Goal: Obtain resource: Download file/media

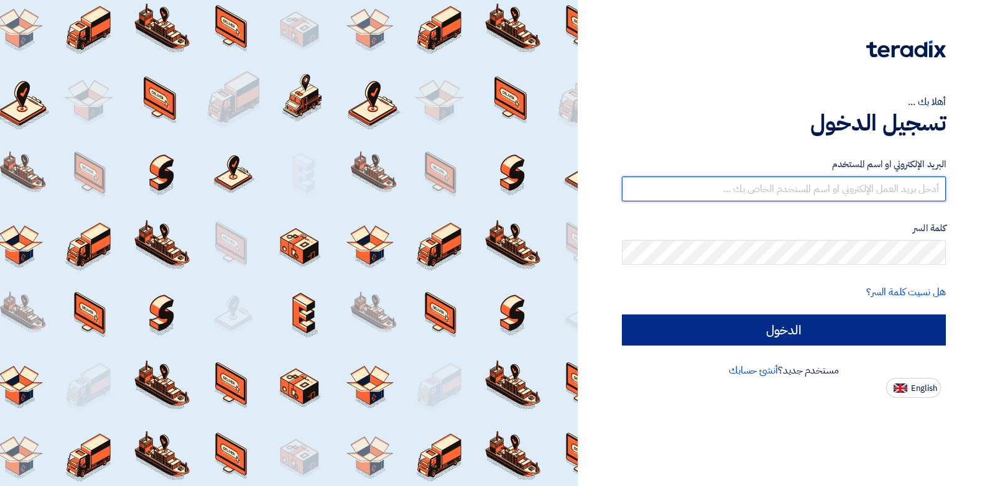
type input "[EMAIL_ADDRESS][DOMAIN_NAME]"
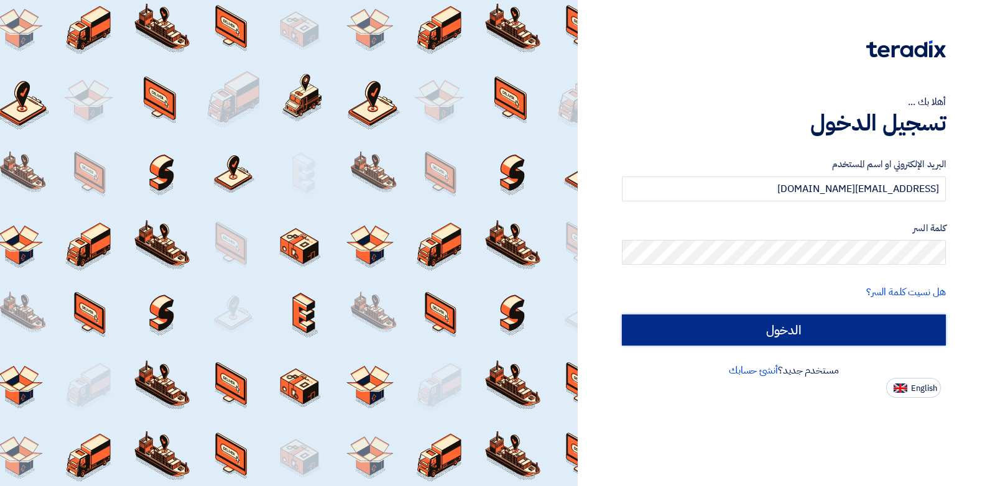
click at [810, 333] on input "الدخول" at bounding box center [784, 330] width 324 height 31
type input "Sign in"
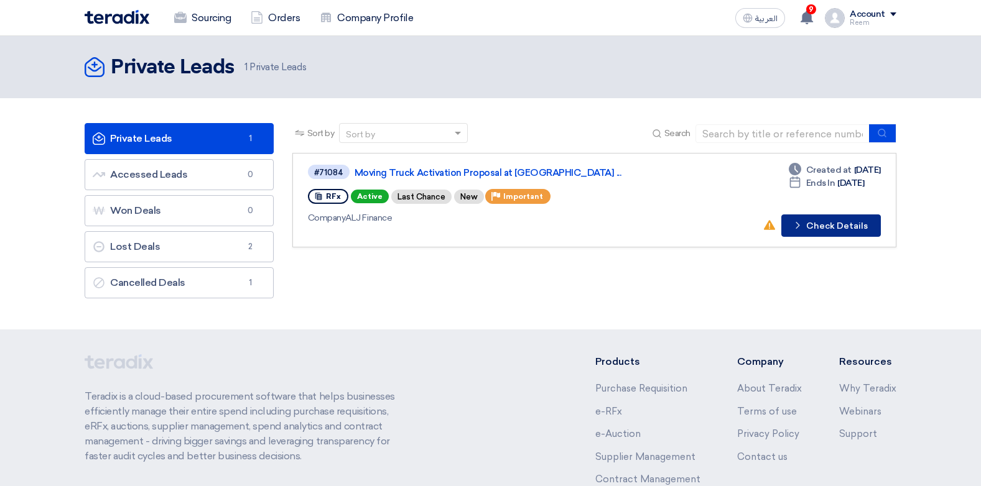
click at [842, 223] on button "Check details Check Details" at bounding box center [831, 226] width 100 height 22
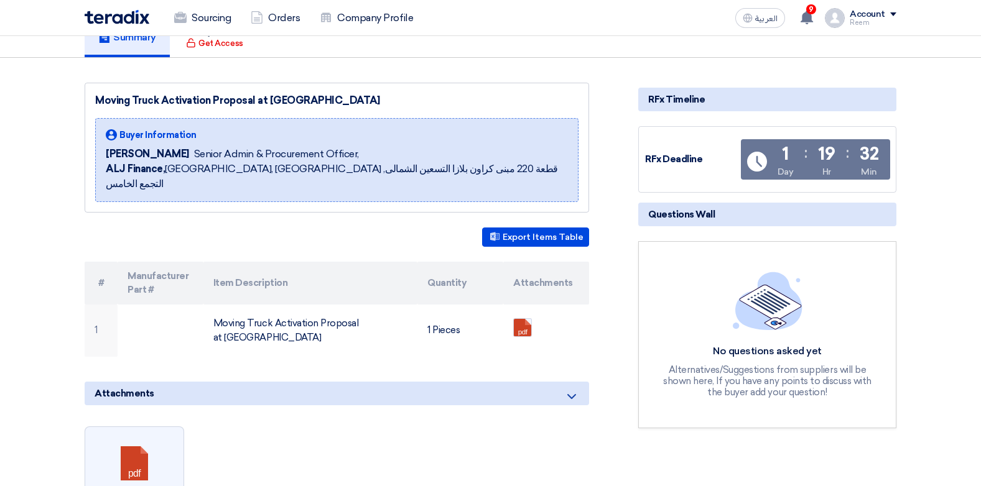
scroll to position [124, 0]
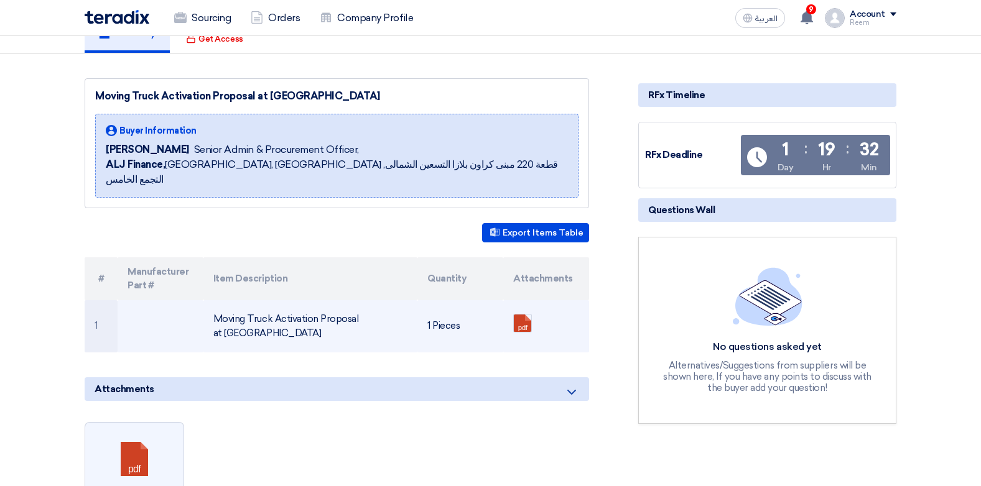
click at [304, 311] on td "Moving Truck Activation Proposal at [GEOGRAPHIC_DATA]" at bounding box center [310, 326] width 215 height 52
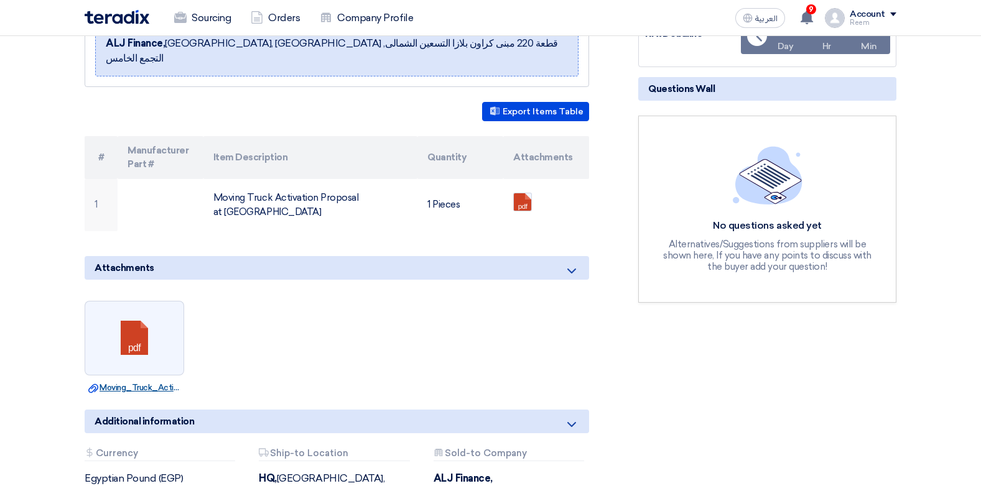
scroll to position [249, 0]
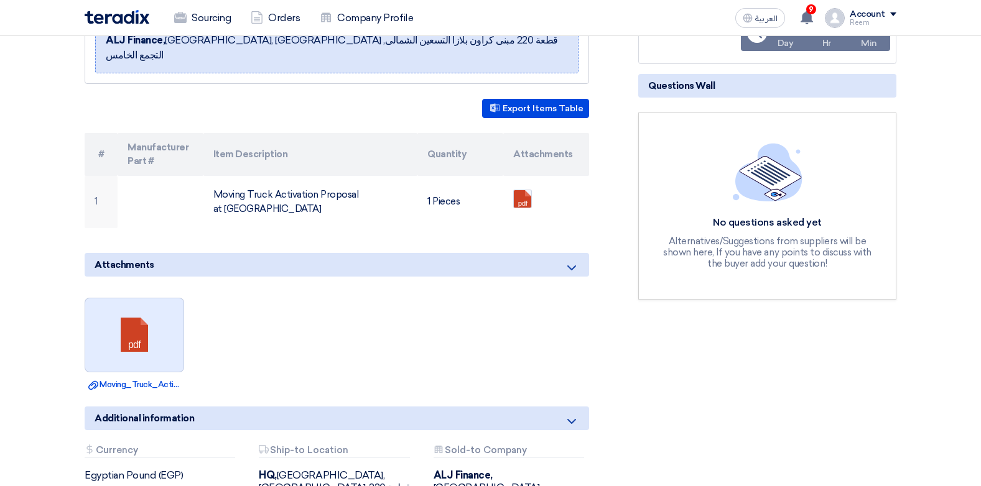
click at [135, 309] on link at bounding box center [135, 336] width 100 height 75
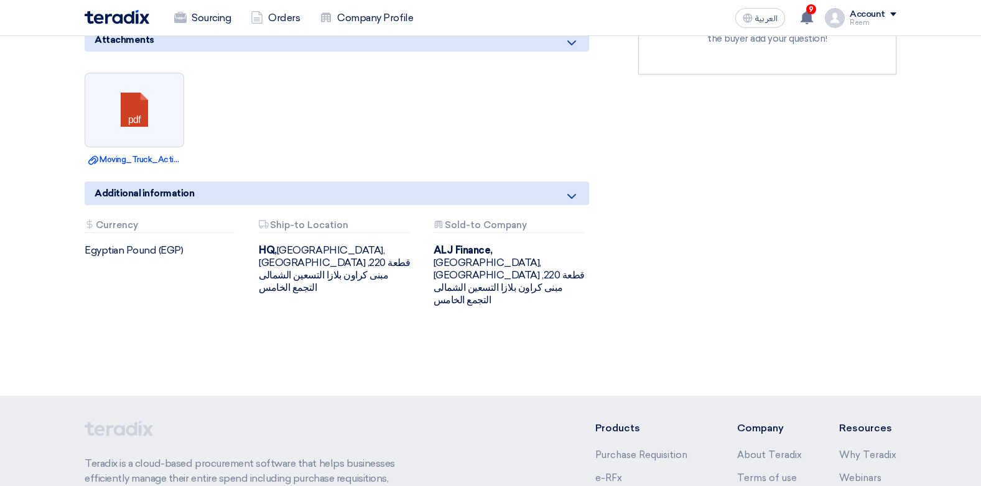
scroll to position [498, 0]
